Goal: Check status: Check status

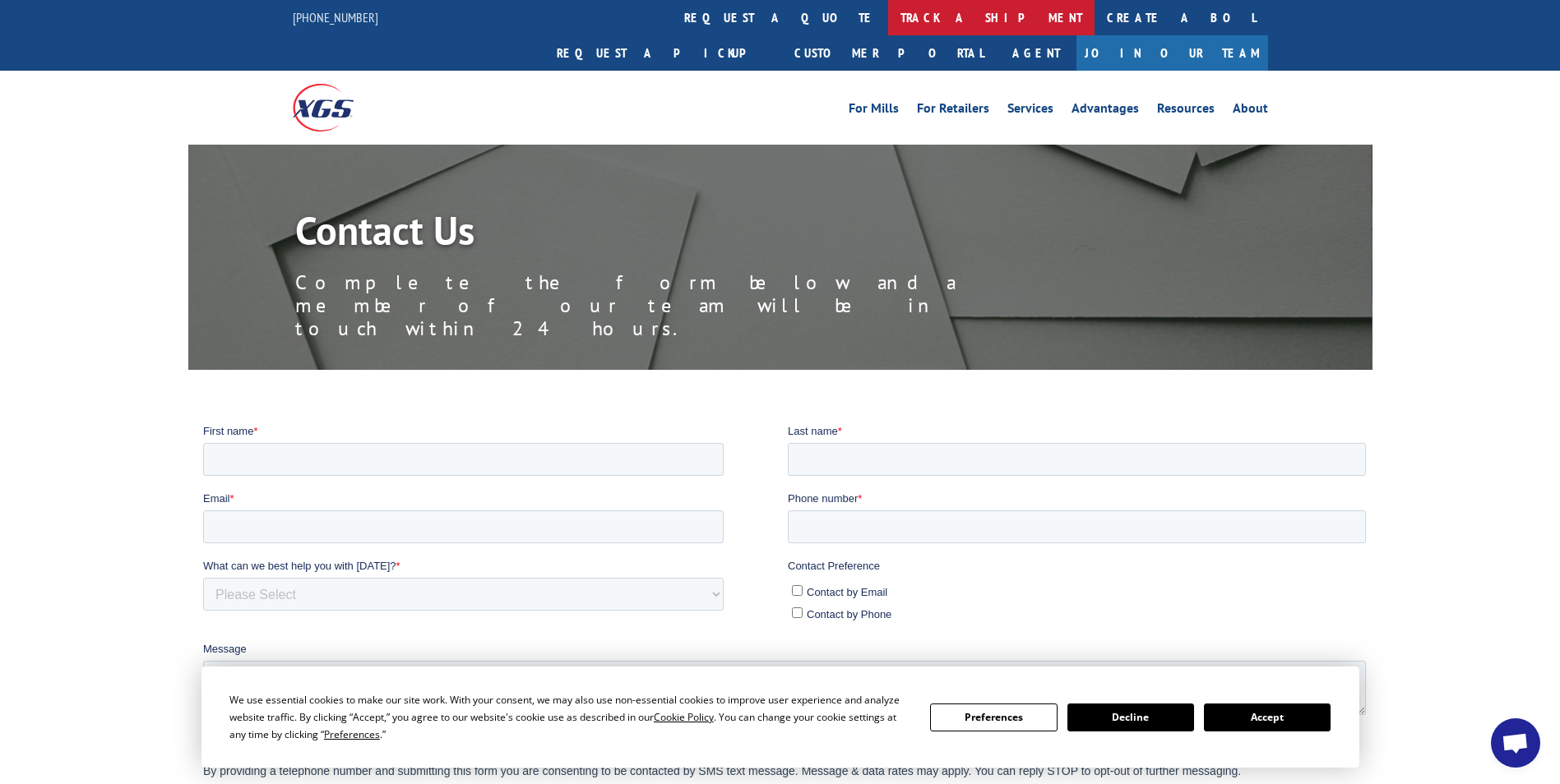
click at [888, 20] on link "track a shipment" at bounding box center [991, 18] width 207 height 36
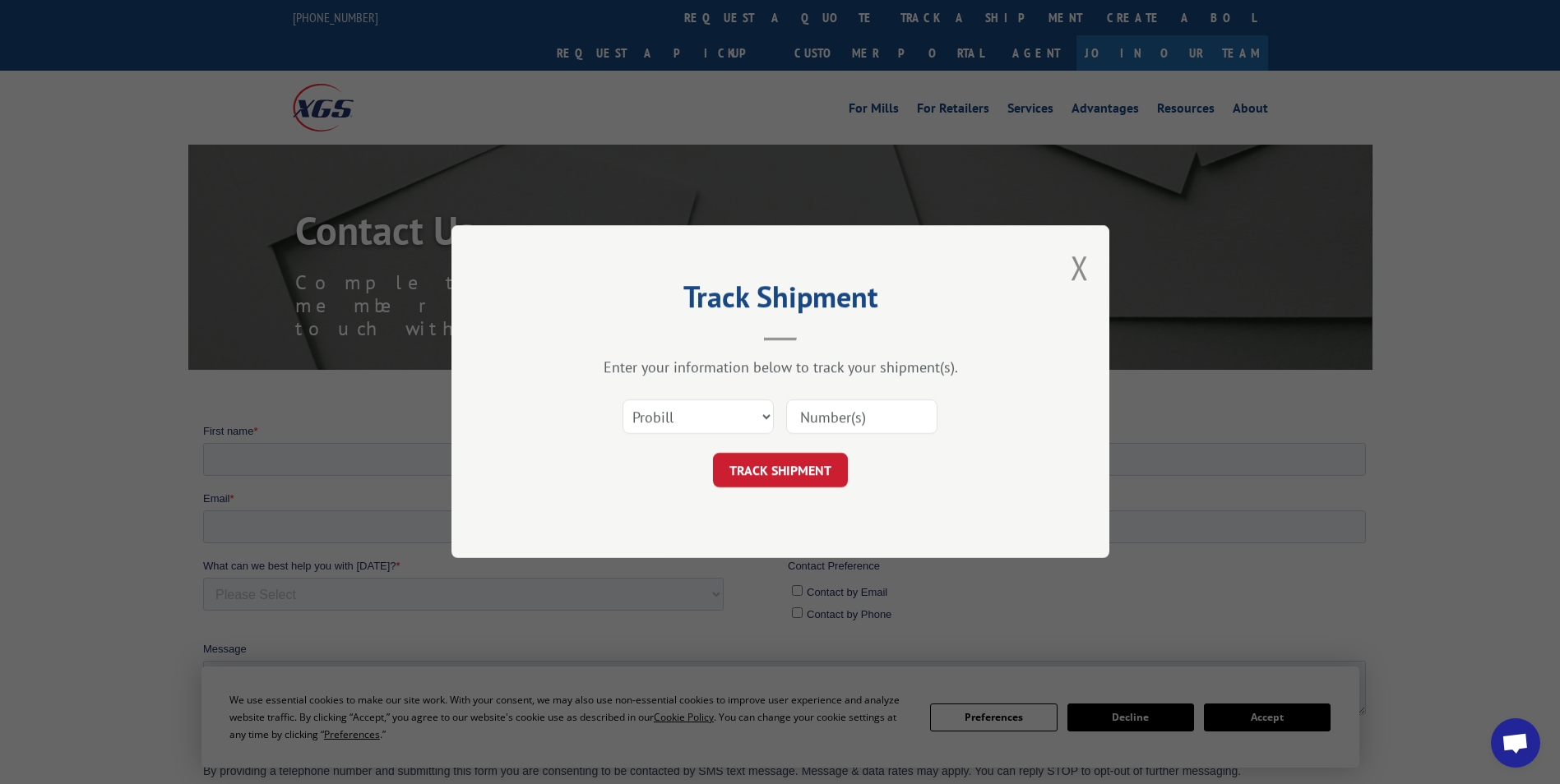
click at [834, 420] on input at bounding box center [862, 417] width 151 height 35
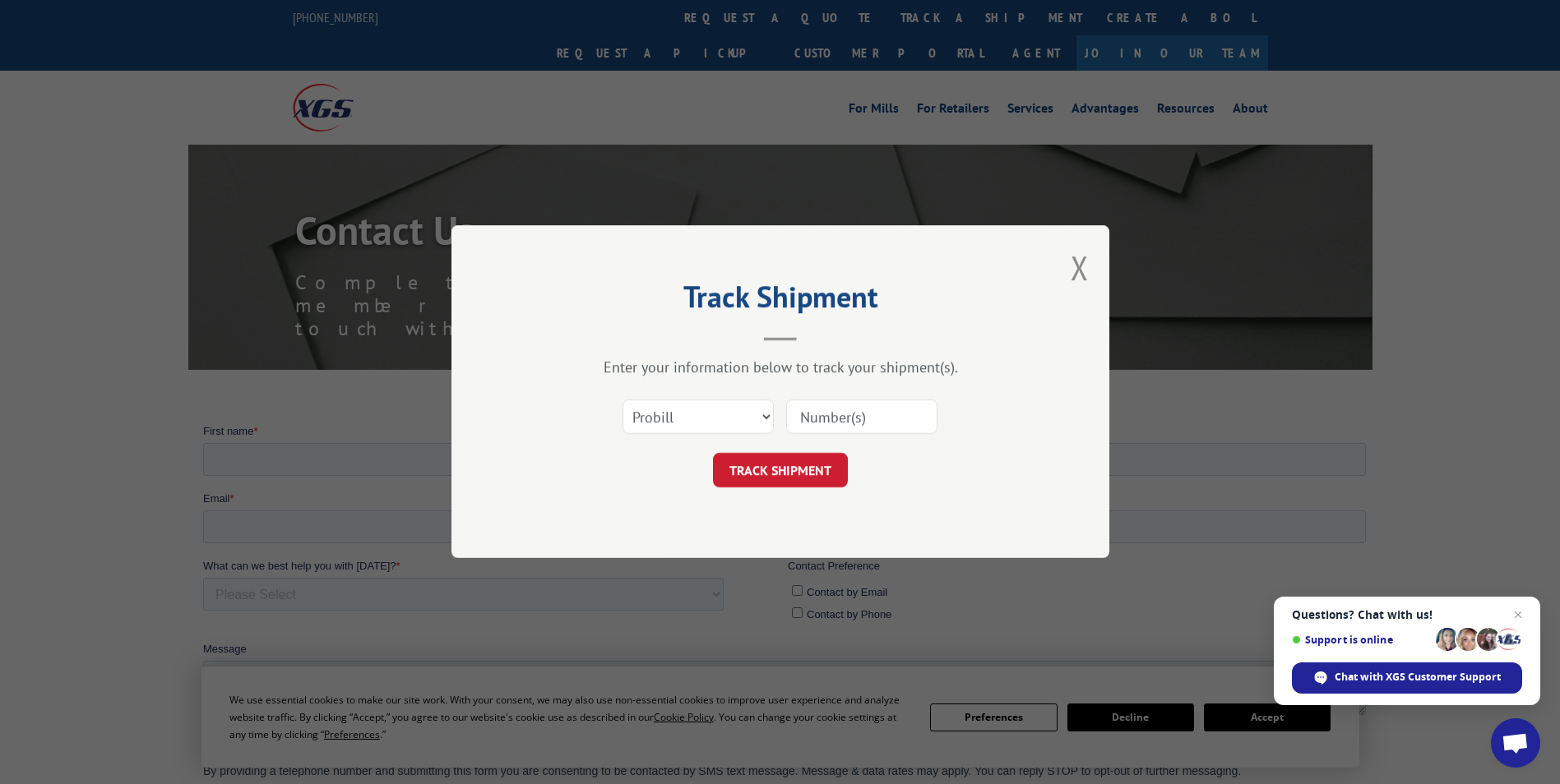
paste input "[URL][DOMAIN_NAME]"
type input "[URL][DOMAIN_NAME]"
click at [855, 409] on input at bounding box center [862, 417] width 151 height 35
paste input "2557797"
type input "2557797"
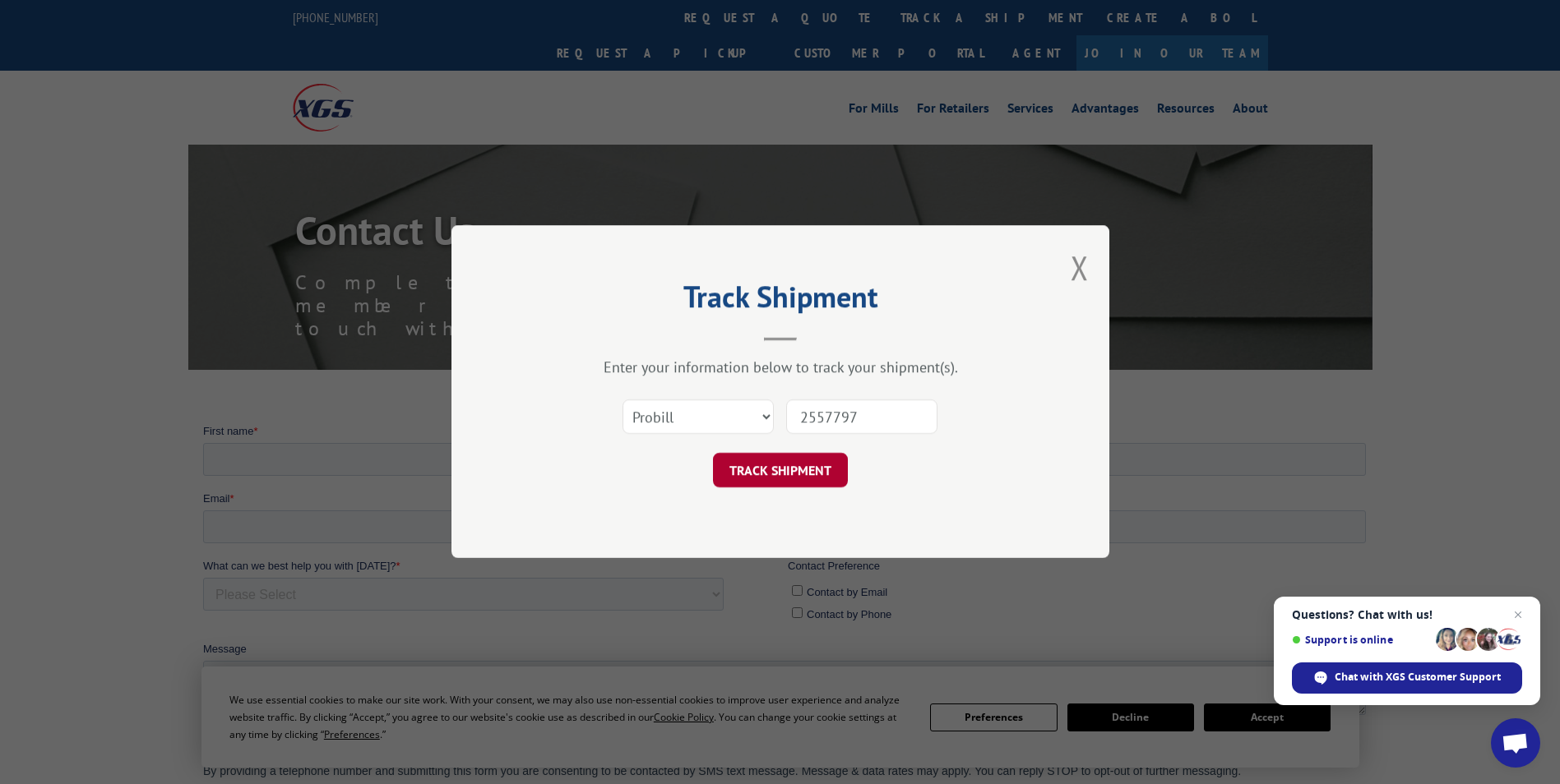
click at [776, 473] on button "TRACK SHIPMENT" at bounding box center [780, 471] width 135 height 35
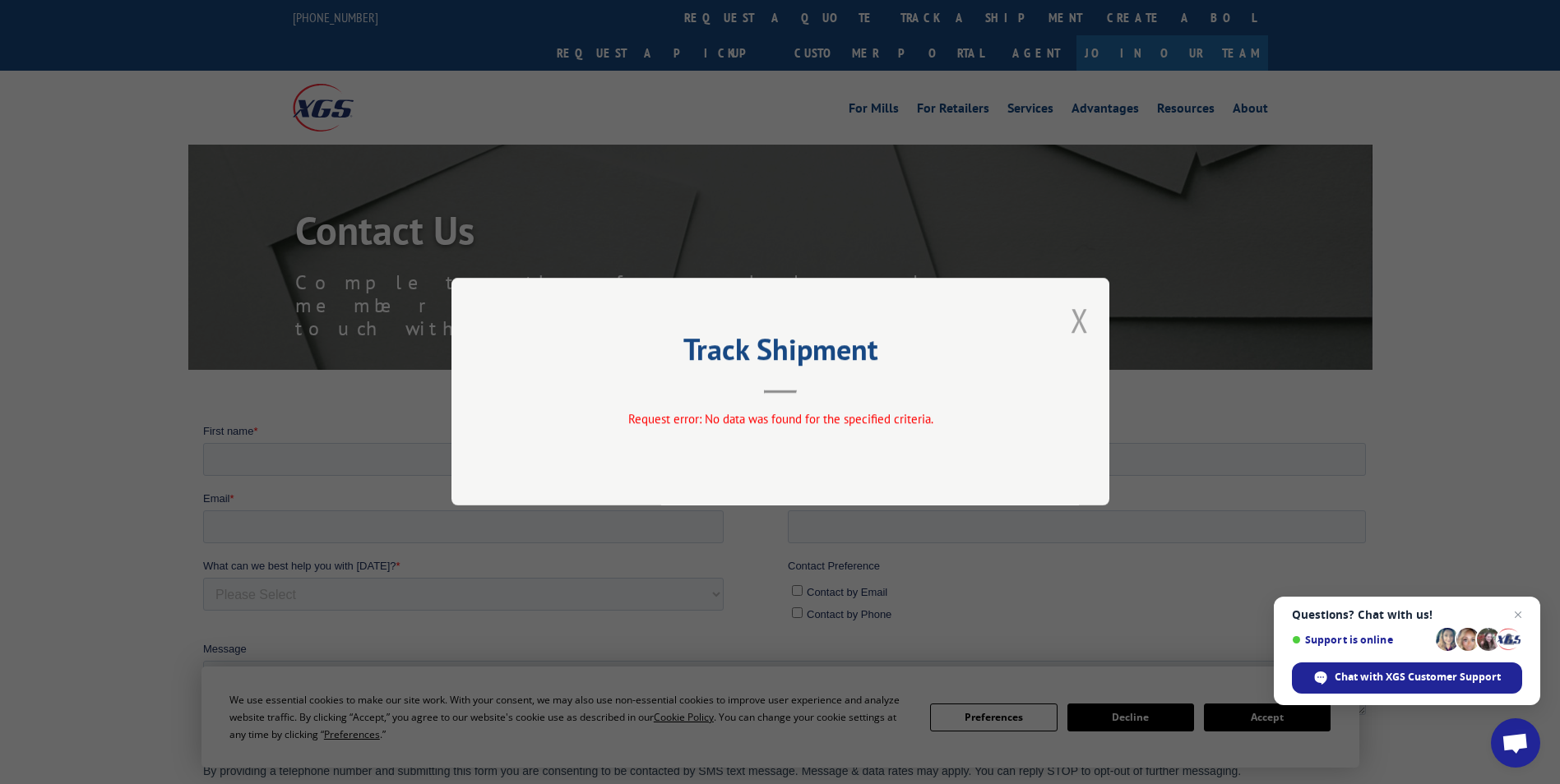
click at [1077, 321] on button "Close modal" at bounding box center [1080, 320] width 18 height 44
